Goal: Information Seeking & Learning: Learn about a topic

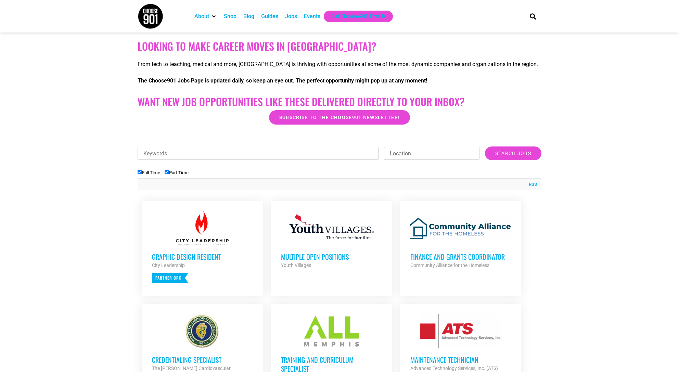
scroll to position [220, 0]
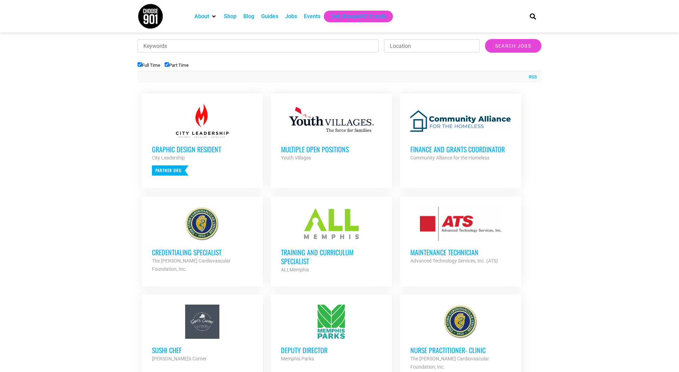
click at [316, 255] on h3 "Training and Curriculum Specialist" at bounding box center [331, 257] width 101 height 18
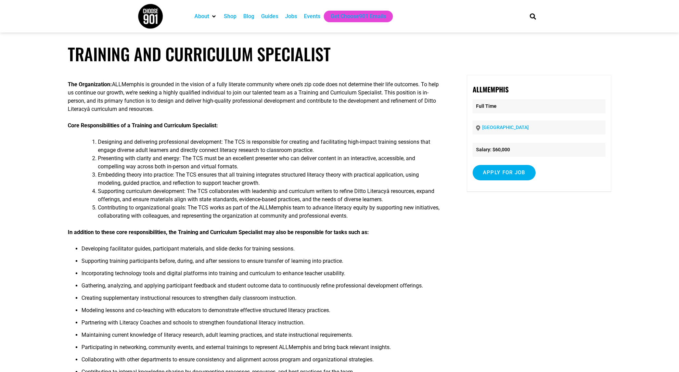
click at [154, 16] on img at bounding box center [150, 16] width 26 height 26
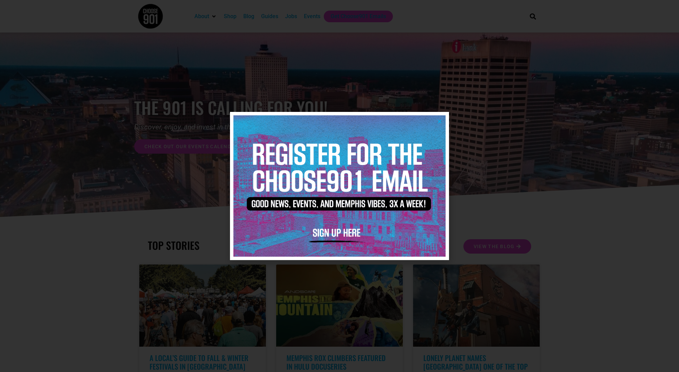
click at [436, 122] on img at bounding box center [339, 185] width 212 height 141
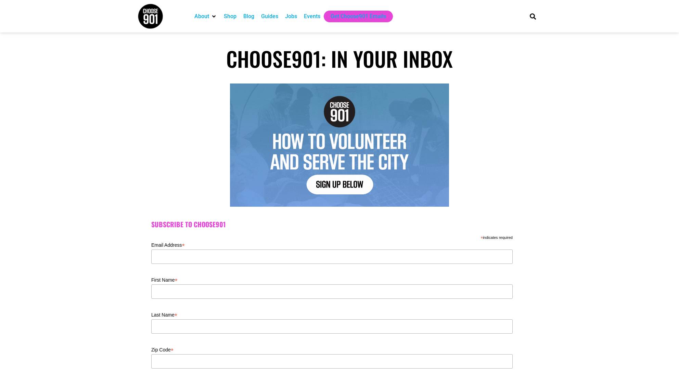
click at [148, 14] on img at bounding box center [150, 16] width 26 height 26
